Goal: Information Seeking & Learning: Learn about a topic

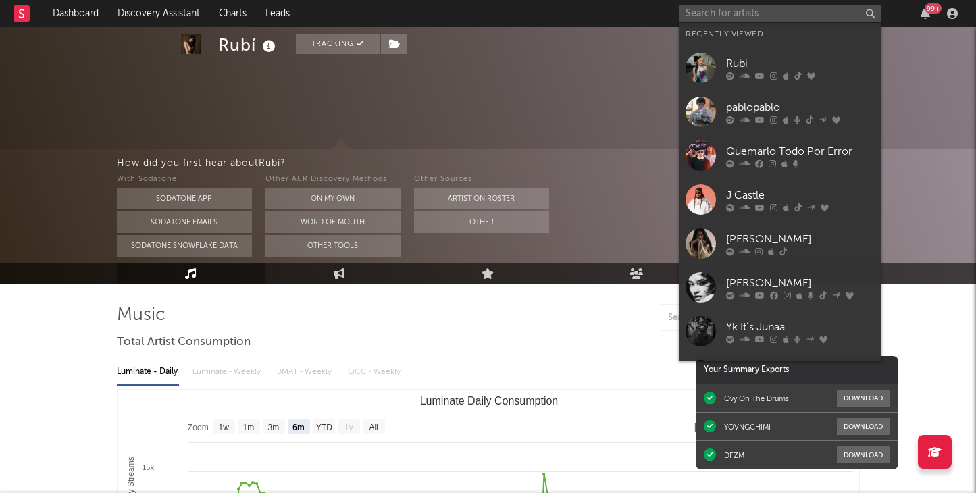
select select "6m"
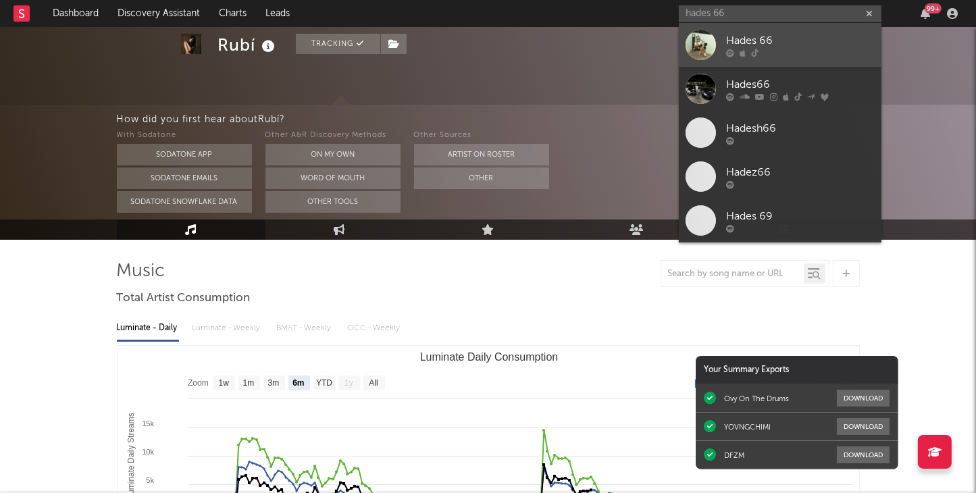
type input "hades 66"
click at [755, 41] on div "Hades 66" at bounding box center [800, 40] width 149 height 16
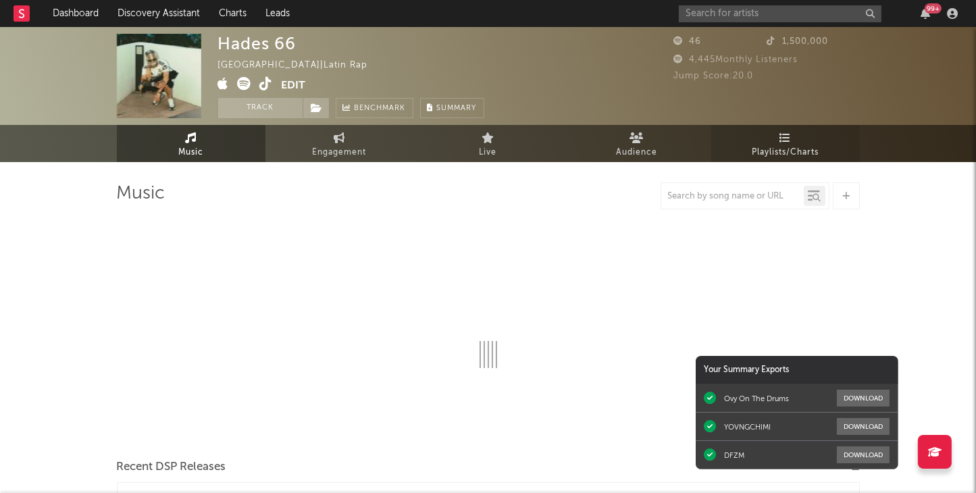
select select "6m"
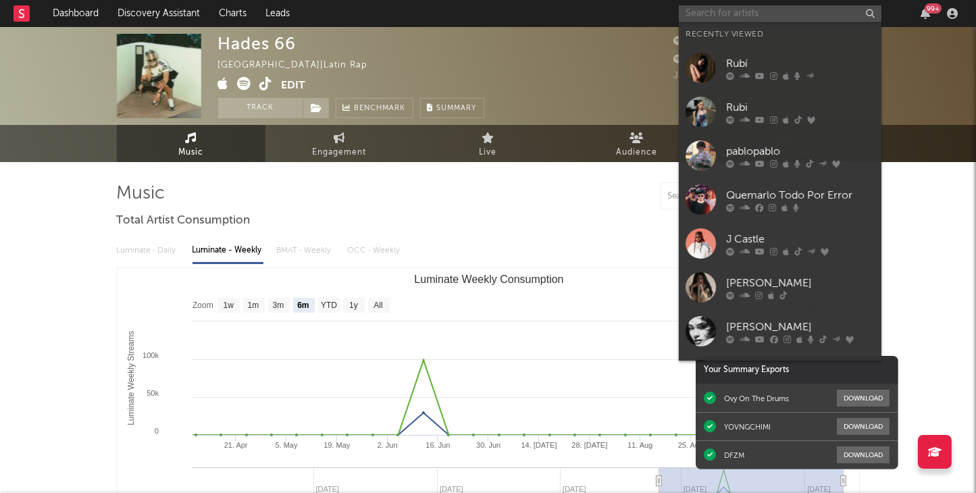
click at [773, 10] on input "text" at bounding box center [780, 13] width 203 height 17
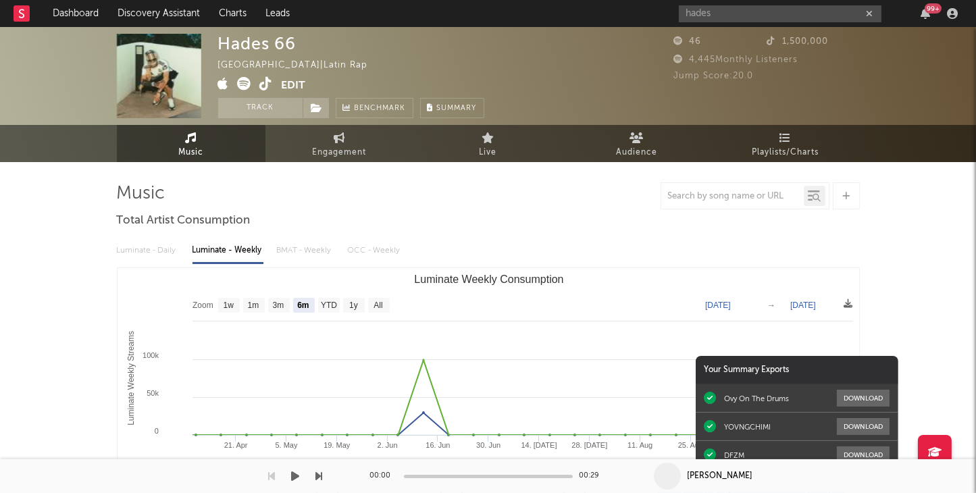
click at [775, 481] on div "[PERSON_NAME]" at bounding box center [832, 476] width 289 height 12
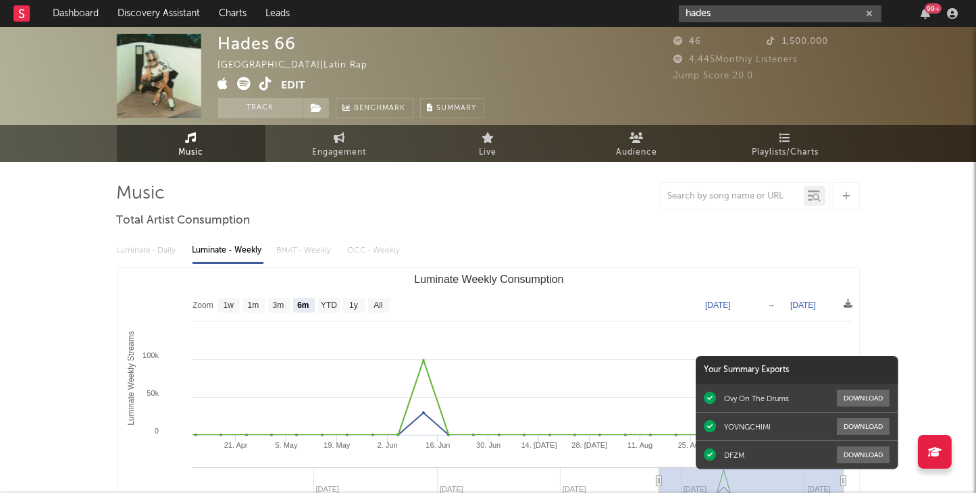
click at [737, 16] on input "hades" at bounding box center [780, 13] width 203 height 17
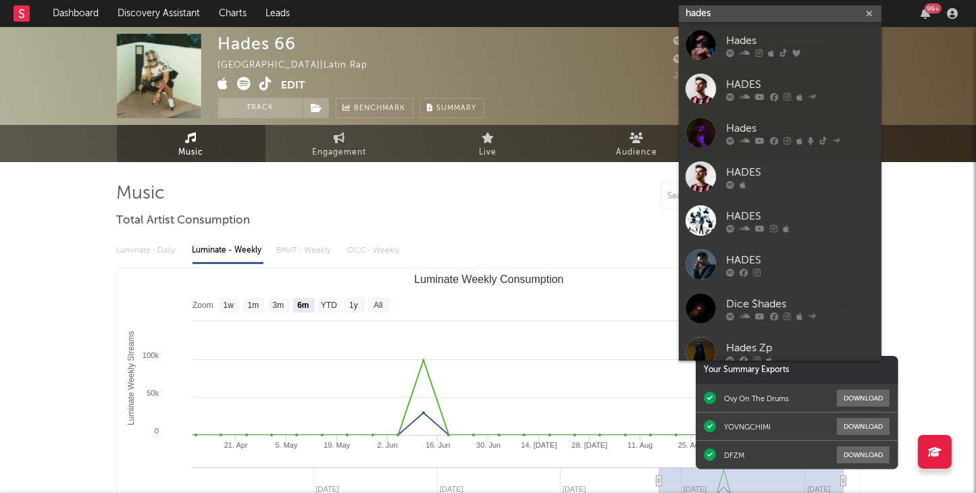
drag, startPoint x: 736, startPoint y: 15, endPoint x: 646, endPoint y: 3, distance: 90.6
click at [646, 3] on nav "Dashboard Discovery Assistant Charts Leads hades 99 +" at bounding box center [488, 13] width 976 height 27
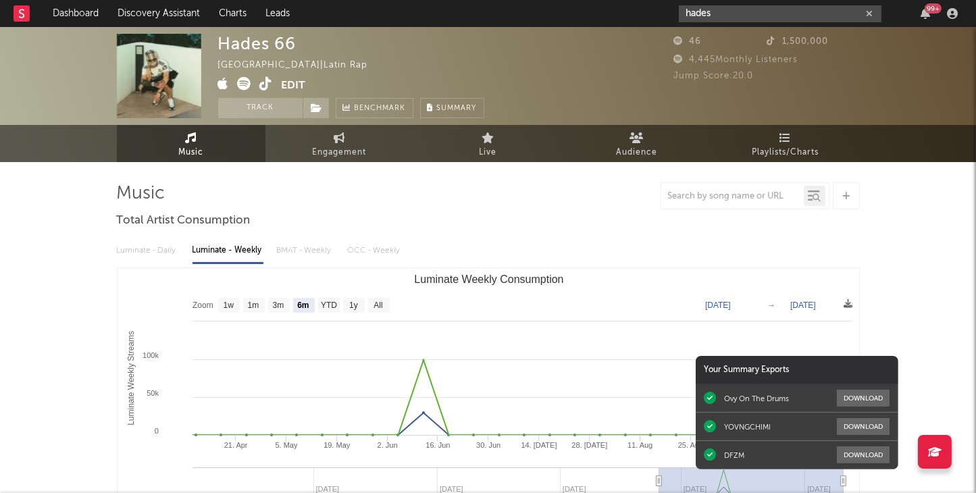
paste input "ttps://[DOMAIN_NAME][URL]"
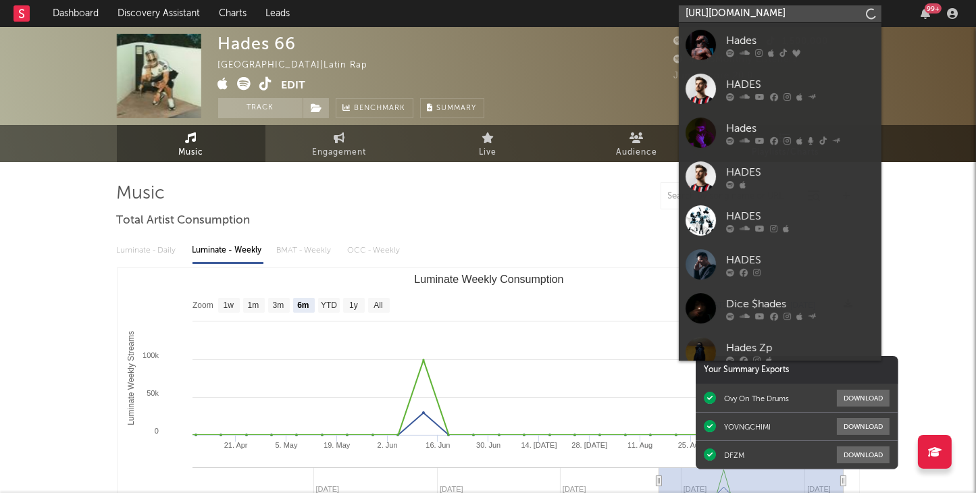
scroll to position [0, 217]
type input "[URL][DOMAIN_NAME]"
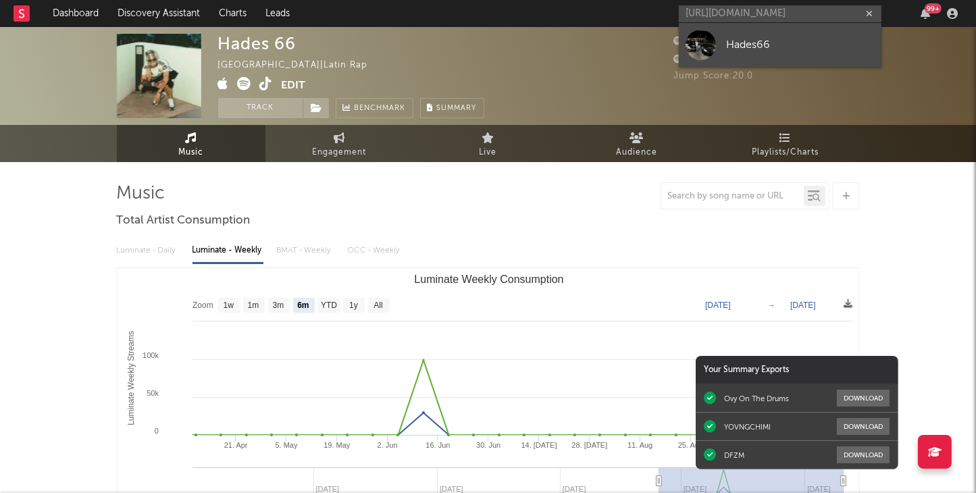
click at [740, 36] on div "Hades66" at bounding box center [800, 44] width 149 height 16
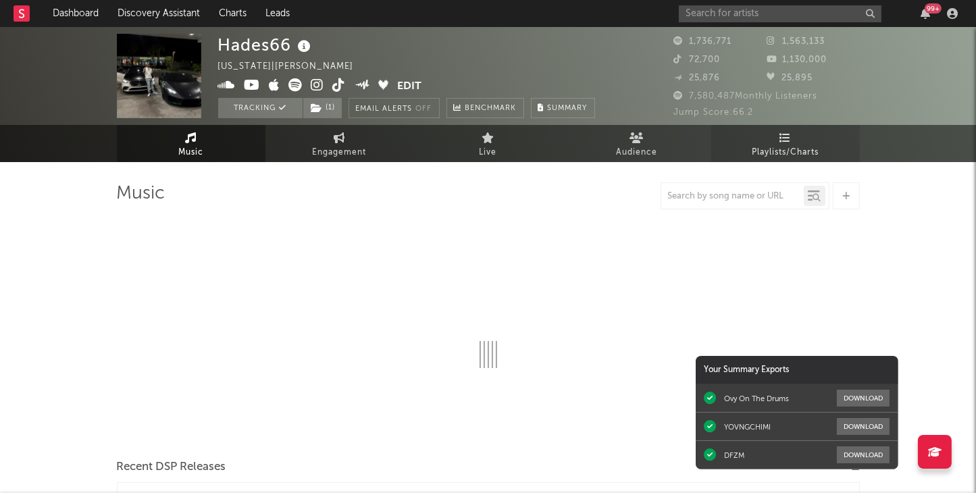
select select "6m"
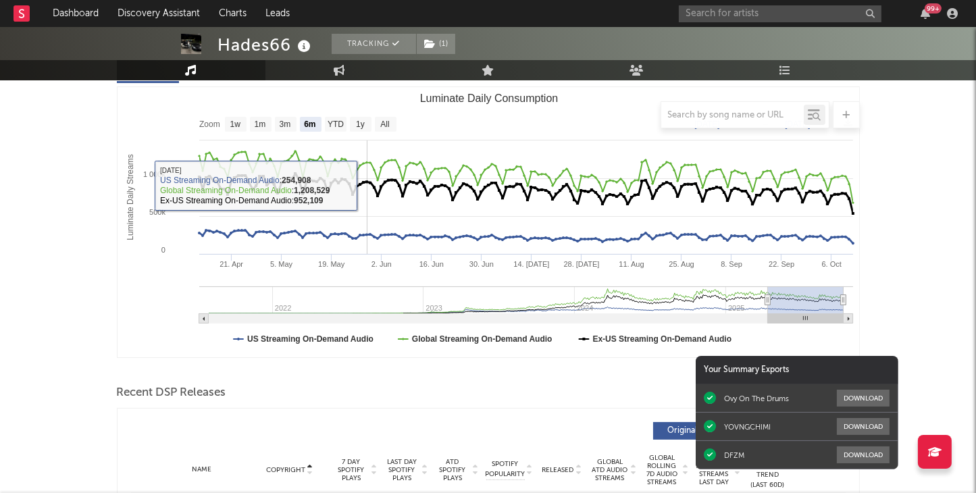
scroll to position [182, 0]
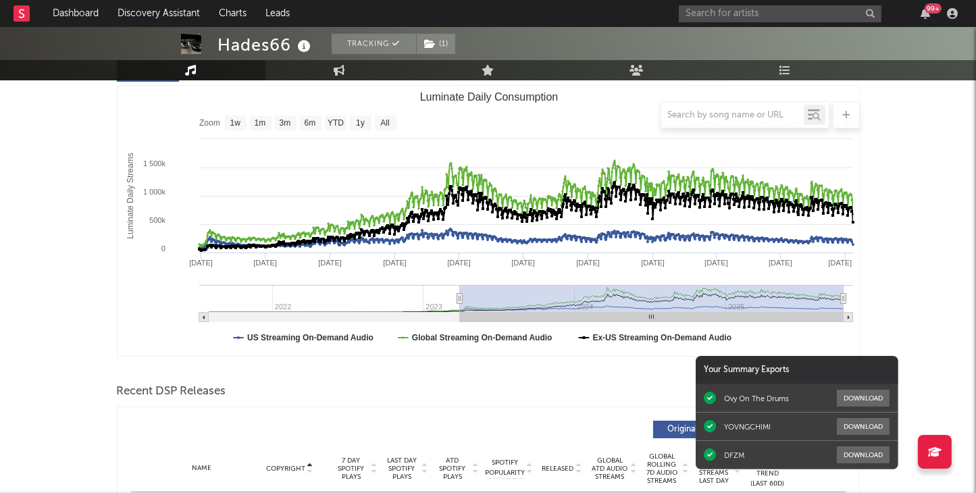
drag, startPoint x: 767, startPoint y: 299, endPoint x: 459, endPoint y: 306, distance: 307.4
click at [459, 306] on g "Luminate Daily Consumption" at bounding box center [526, 303] width 654 height 37
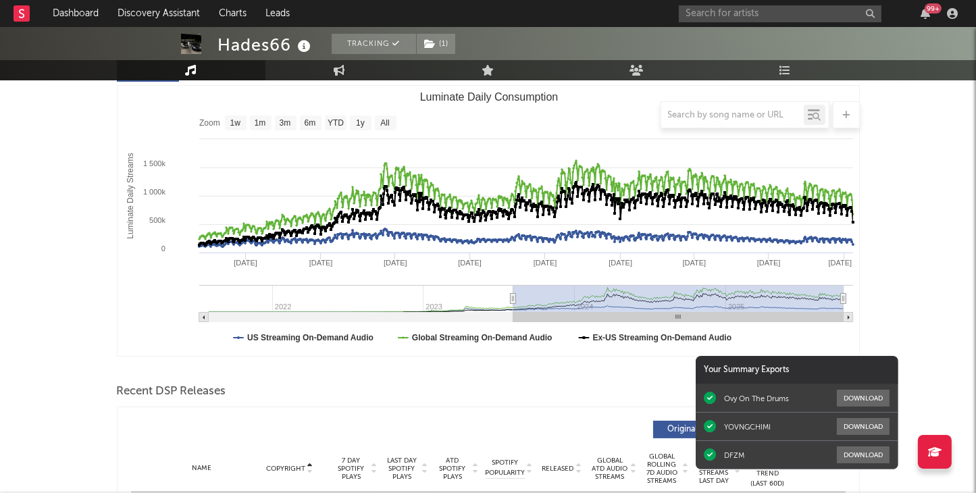
drag, startPoint x: 457, startPoint y: 301, endPoint x: 513, endPoint y: 305, distance: 55.5
click at [513, 305] on g "Luminate Daily Consumption" at bounding box center [526, 303] width 654 height 37
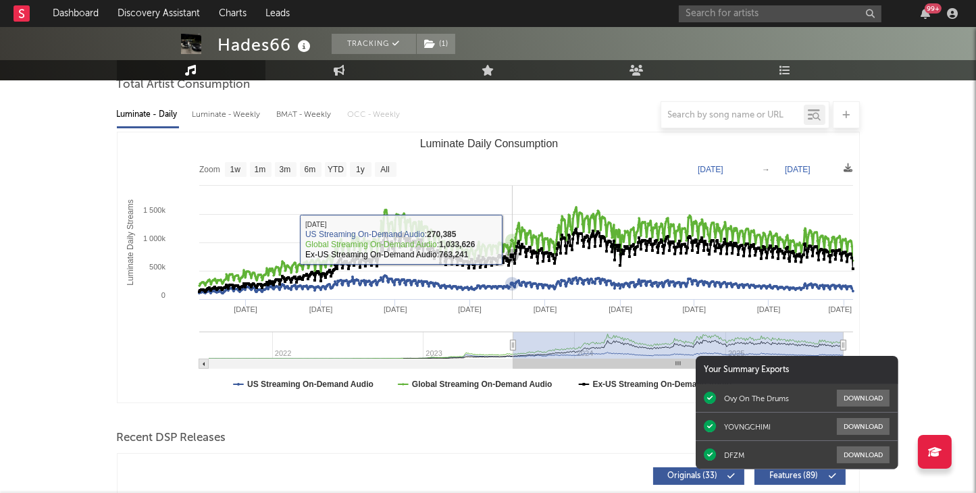
scroll to position [125, 0]
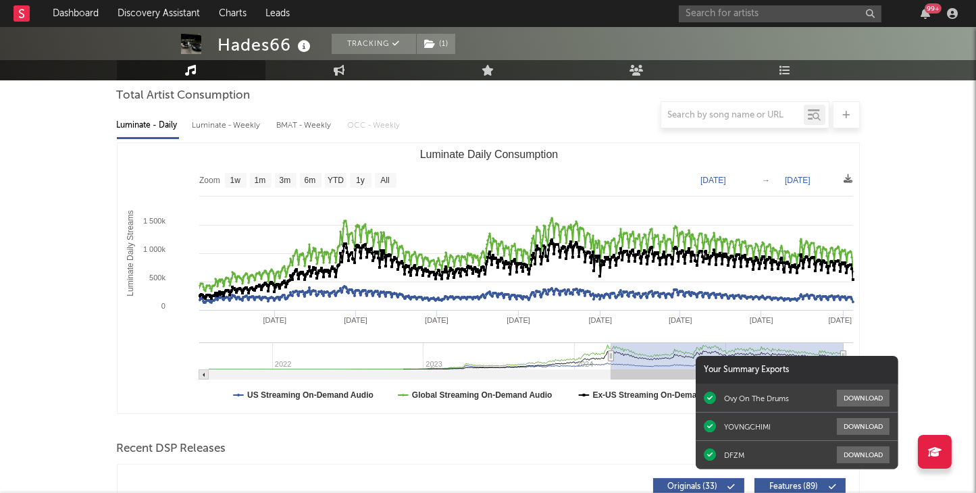
type input "[DATE]"
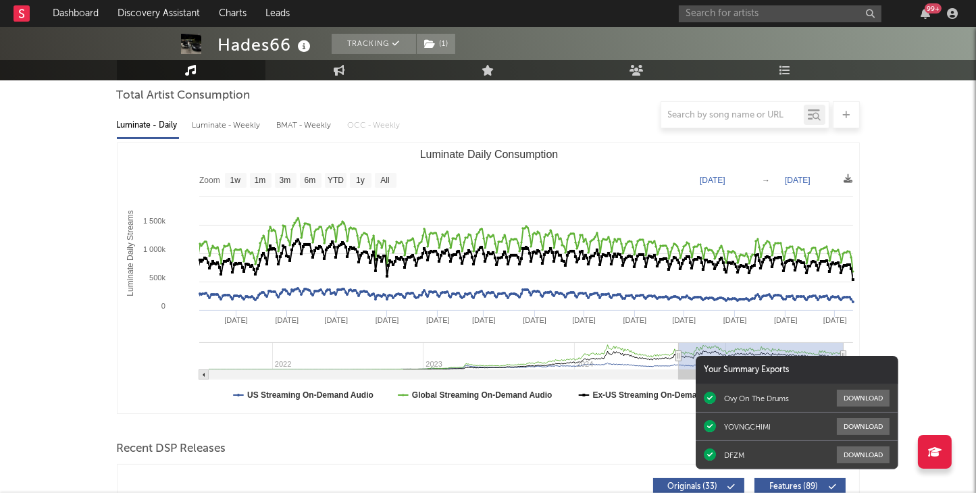
drag, startPoint x: 539, startPoint y: 358, endPoint x: 755, endPoint y: 358, distance: 216.1
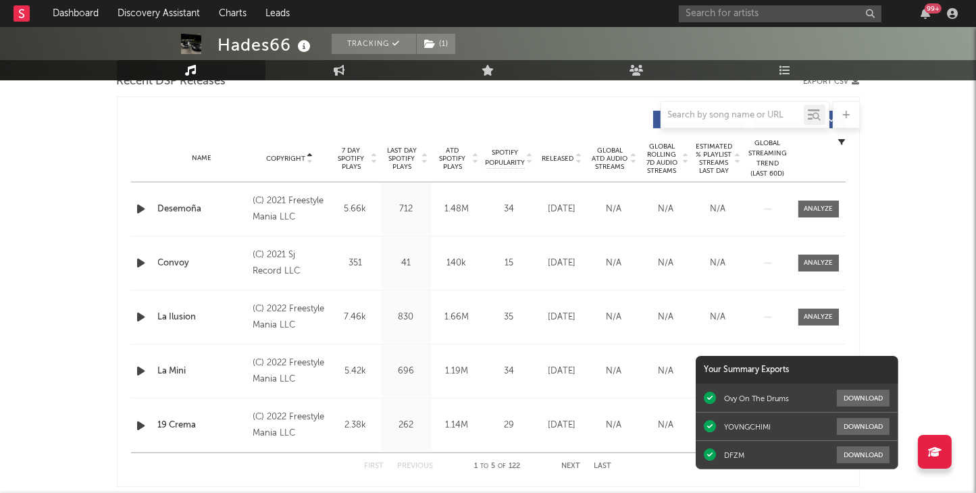
scroll to position [493, 0]
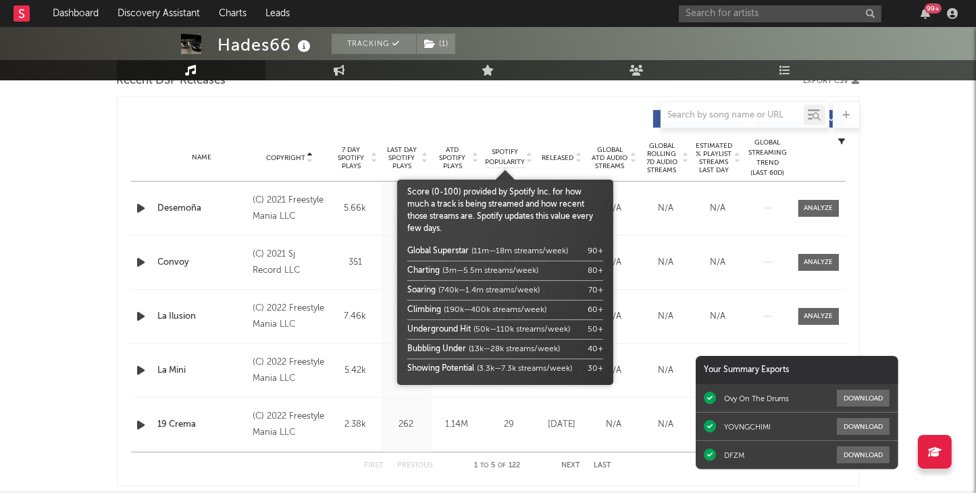
click at [505, 157] on span "Spotify Popularity" at bounding box center [505, 157] width 40 height 20
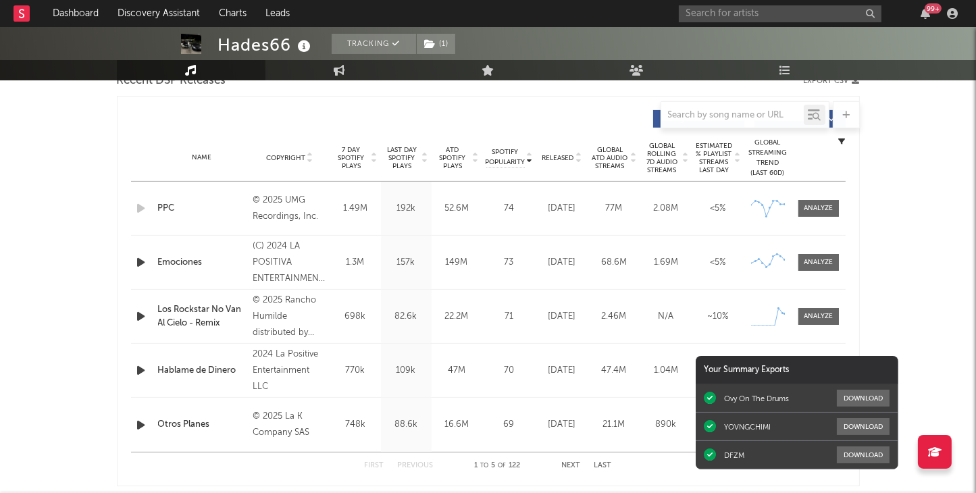
click at [167, 209] on div "PPC" at bounding box center [202, 209] width 88 height 14
click at [170, 207] on div "PPC" at bounding box center [202, 209] width 88 height 14
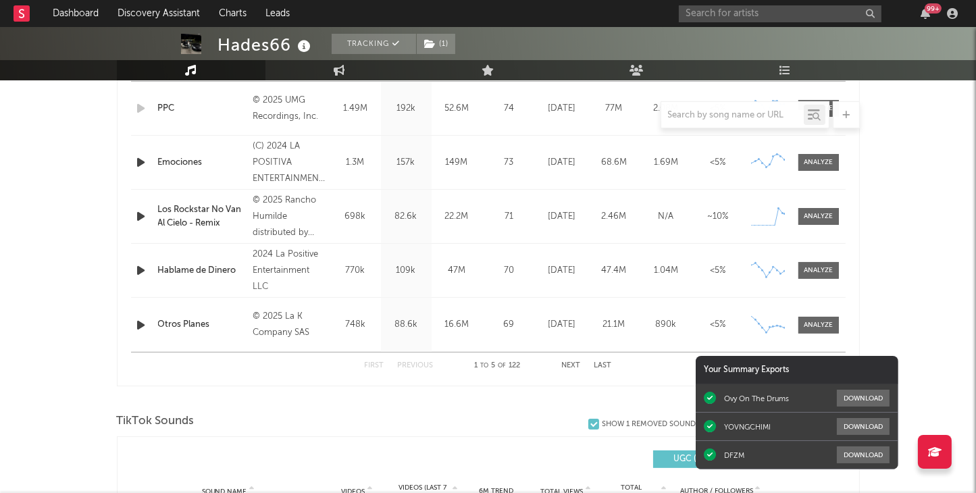
scroll to position [598, 0]
